Goal: Task Accomplishment & Management: Use online tool/utility

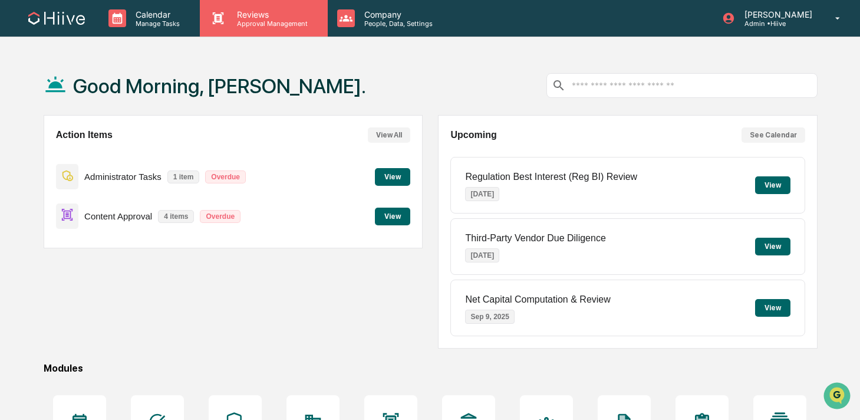
click at [257, 17] on p "Reviews" at bounding box center [271, 14] width 86 height 10
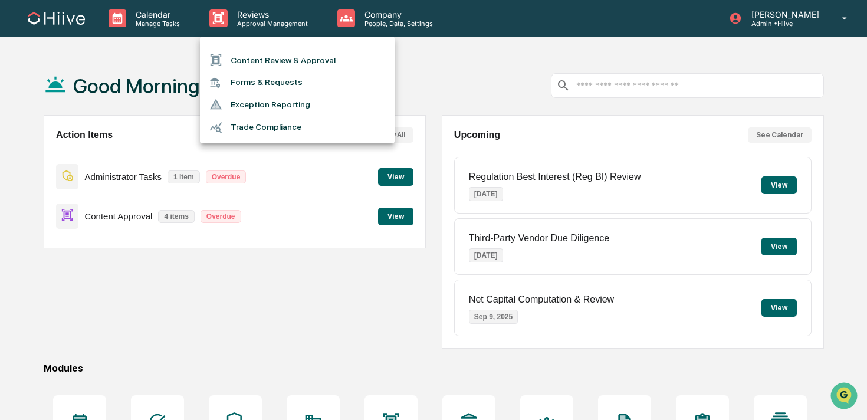
click at [254, 58] on li "Content Review & Approval" at bounding box center [297, 60] width 195 height 22
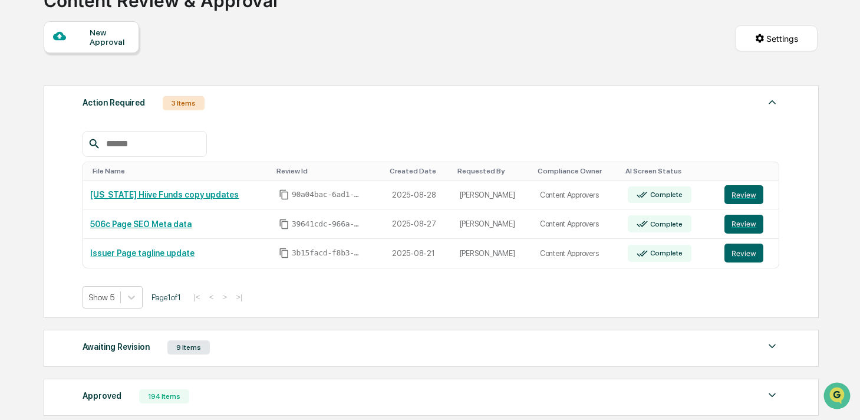
scroll to position [94, 0]
click at [739, 191] on button "Review" at bounding box center [744, 194] width 39 height 19
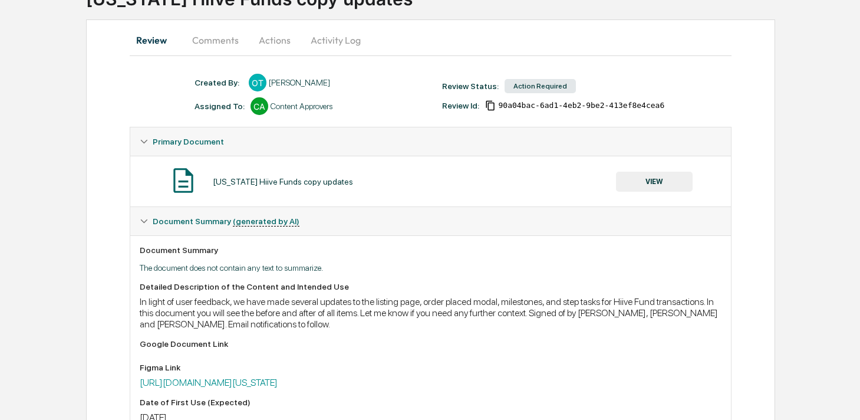
scroll to position [98, 0]
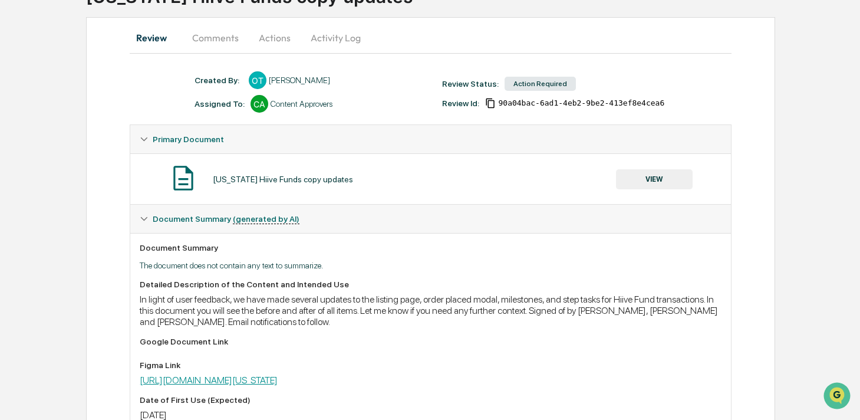
click at [255, 379] on link "[URL][DOMAIN_NAME][US_STATE]" at bounding box center [209, 379] width 138 height 11
click at [644, 173] on button "VIEW" at bounding box center [654, 179] width 77 height 20
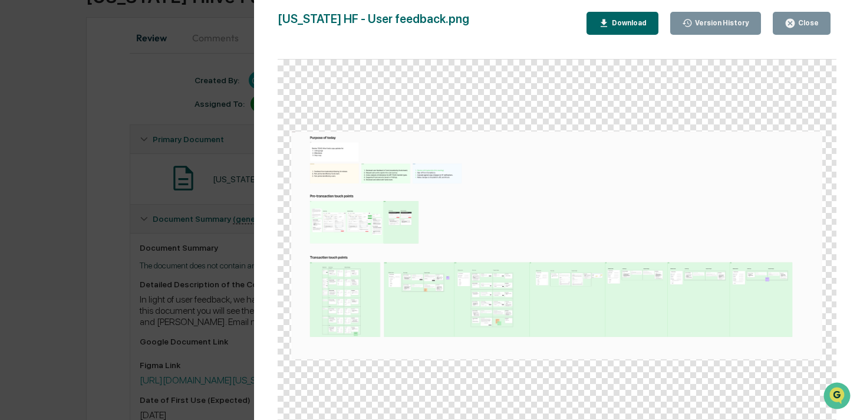
scroll to position [278, 0]
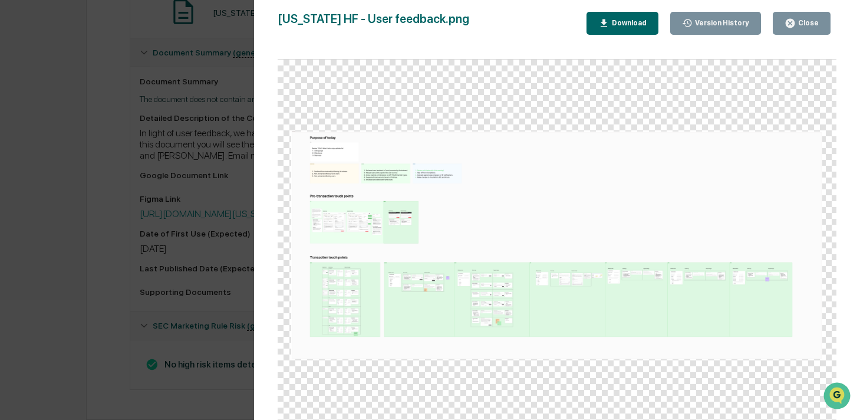
click at [616, 27] on div "Download" at bounding box center [628, 23] width 37 height 8
click at [250, 114] on div "Version History [DATE] 09:01 PM [PERSON_NAME] [US_STATE] HF - User feedback.png…" at bounding box center [430, 210] width 860 height 420
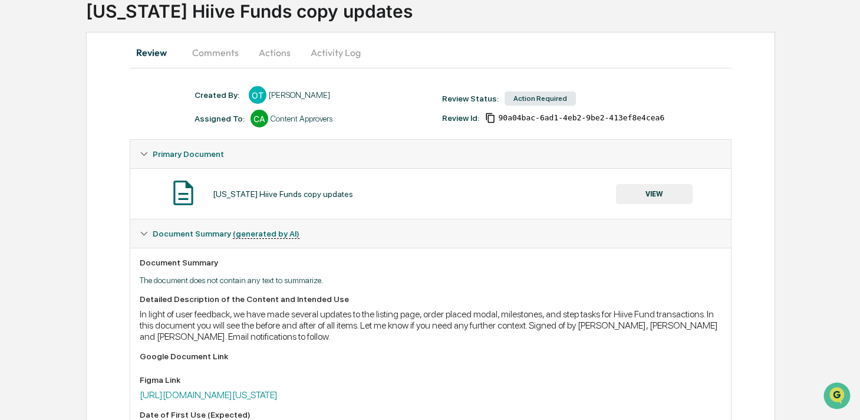
click at [234, 52] on button "Comments" at bounding box center [215, 52] width 65 height 28
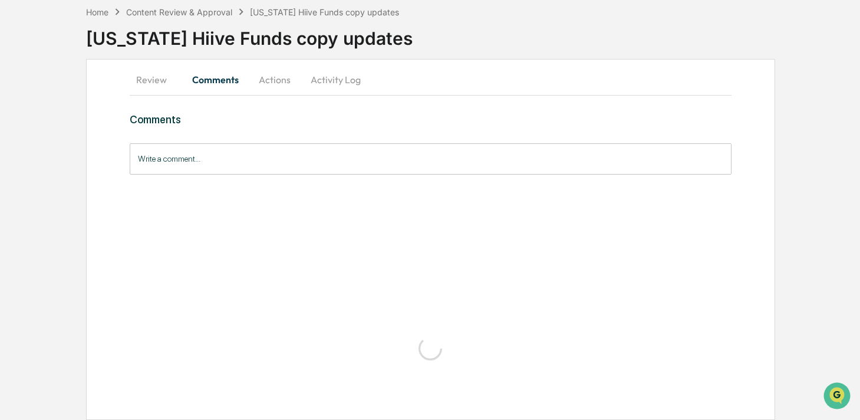
scroll to position [0, 0]
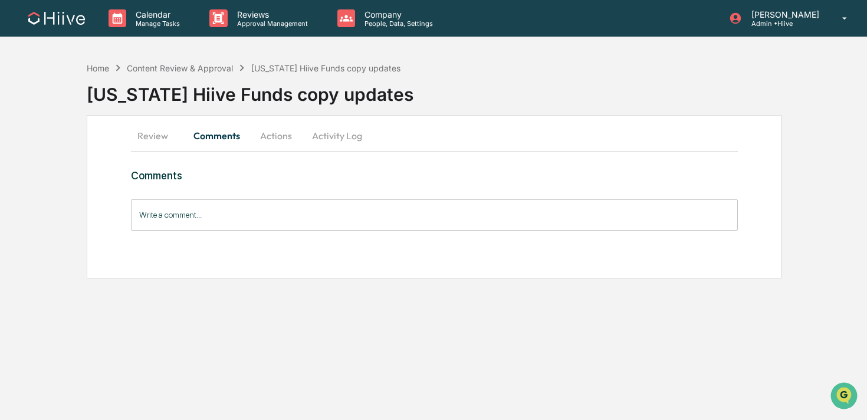
click at [221, 223] on input "Write a comment..." at bounding box center [434, 214] width 607 height 31
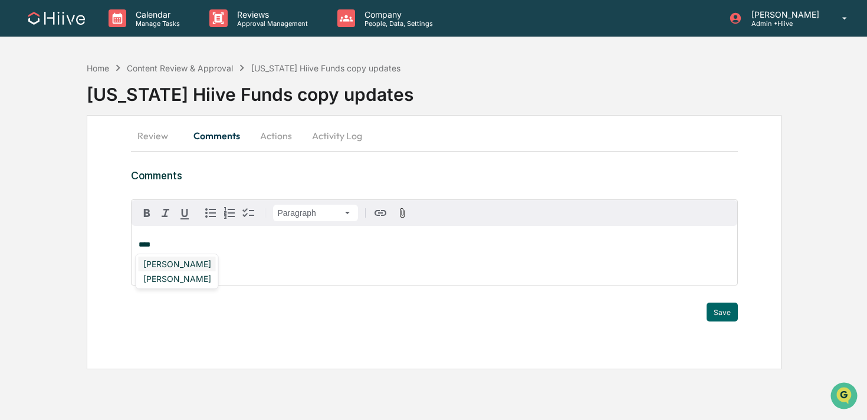
click at [192, 264] on div "[PERSON_NAME]" at bounding box center [177, 264] width 77 height 15
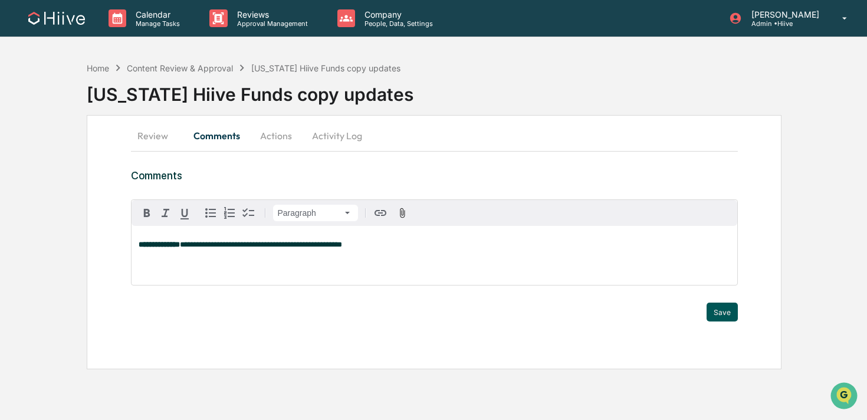
click at [712, 314] on button "Save" at bounding box center [721, 312] width 31 height 19
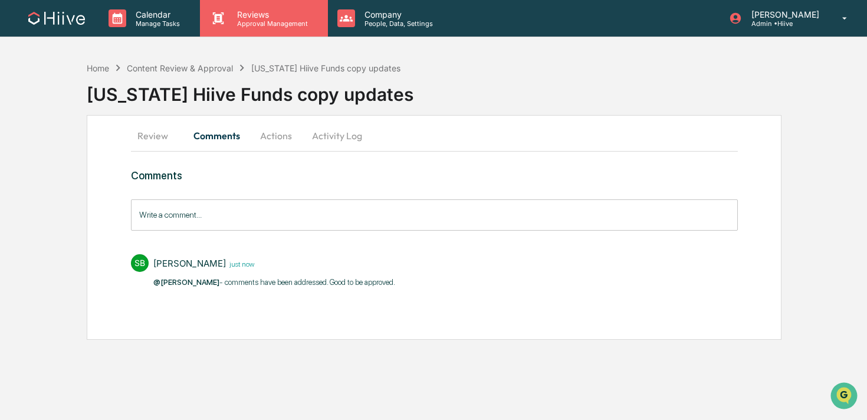
click at [265, 31] on div "Reviews Approval Management" at bounding box center [263, 18] width 127 height 37
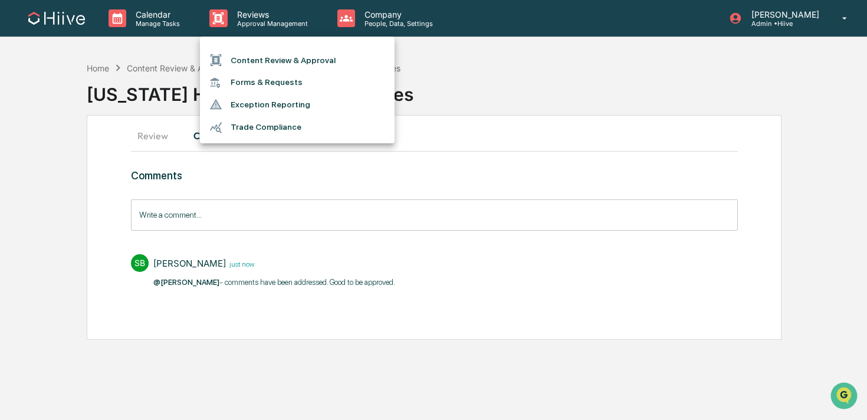
click at [272, 67] on li "Content Review & Approval" at bounding box center [297, 60] width 195 height 22
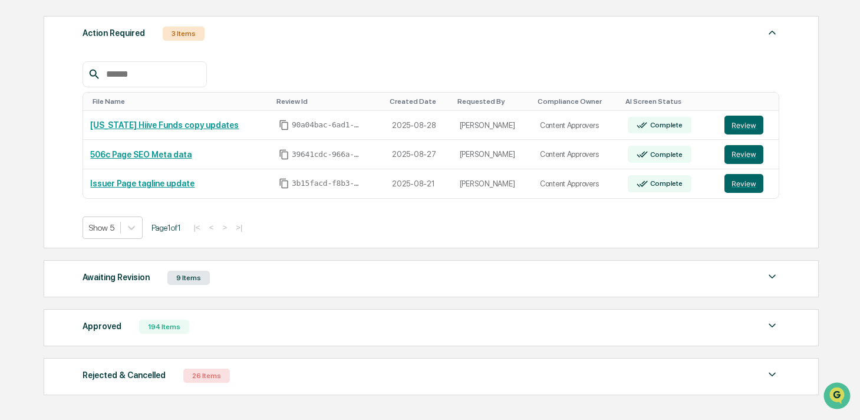
scroll to position [219, 0]
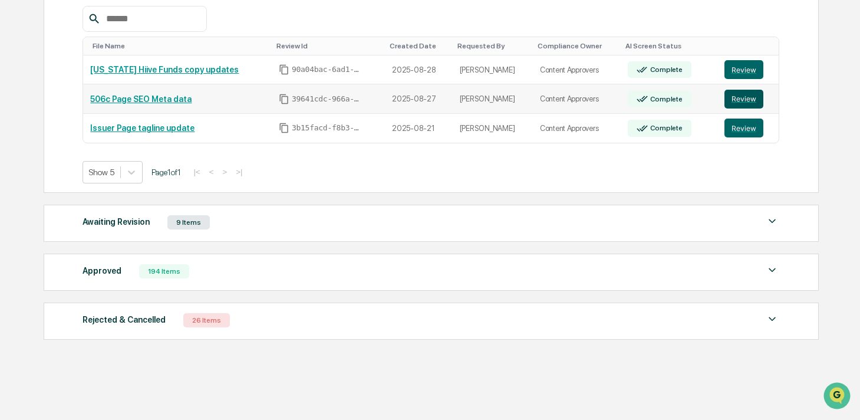
click at [729, 98] on button "Review" at bounding box center [744, 99] width 39 height 19
